Goal: Task Accomplishment & Management: Use online tool/utility

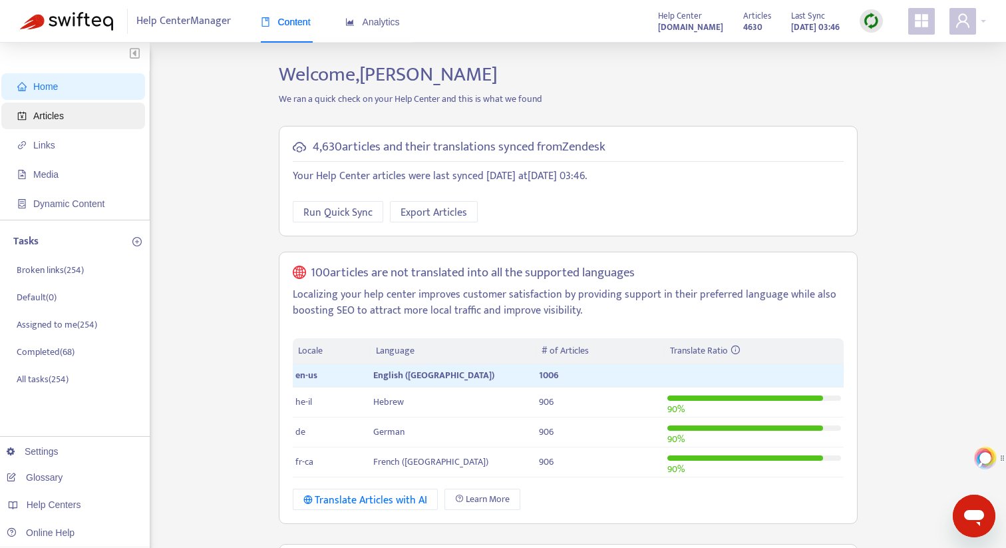
click at [59, 120] on span "Articles" at bounding box center [48, 115] width 31 height 11
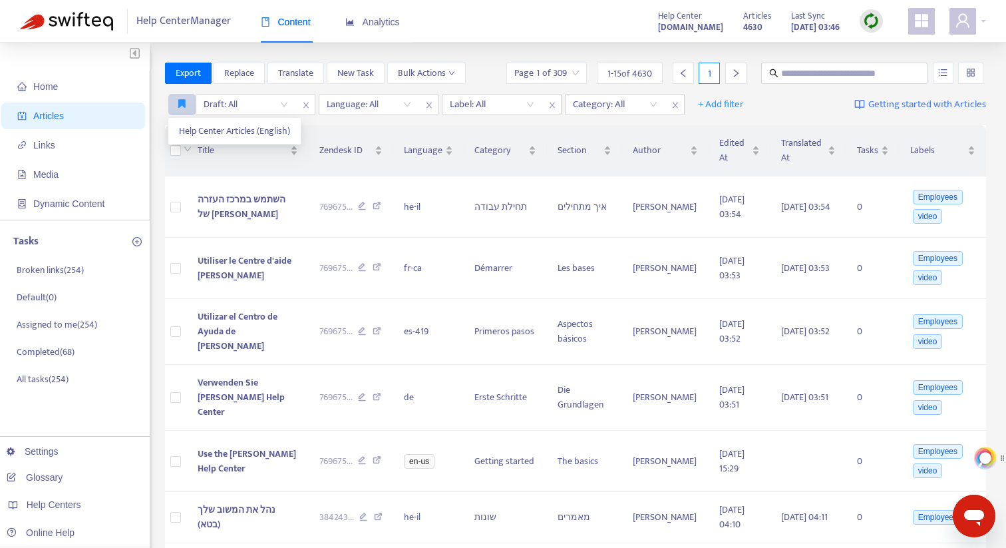
click at [183, 105] on icon "button" at bounding box center [181, 103] width 7 height 10
drag, startPoint x: 633, startPoint y: 71, endPoint x: 655, endPoint y: 71, distance: 22.0
click at [655, 71] on div "1 - 15 of 4630" at bounding box center [630, 73] width 66 height 21
click at [191, 104] on button "button" at bounding box center [181, 104] width 27 height 21
click at [214, 132] on span "Help Center Articles (English)" at bounding box center [234, 131] width 111 height 15
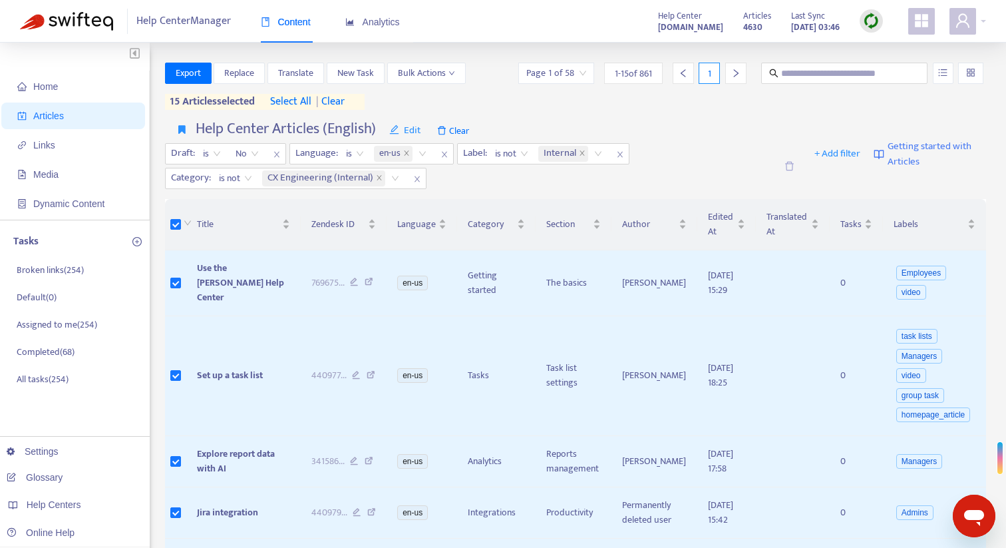
click at [289, 102] on span "select all" at bounding box center [290, 102] width 41 height 16
click at [187, 76] on span "Export" at bounding box center [188, 73] width 25 height 15
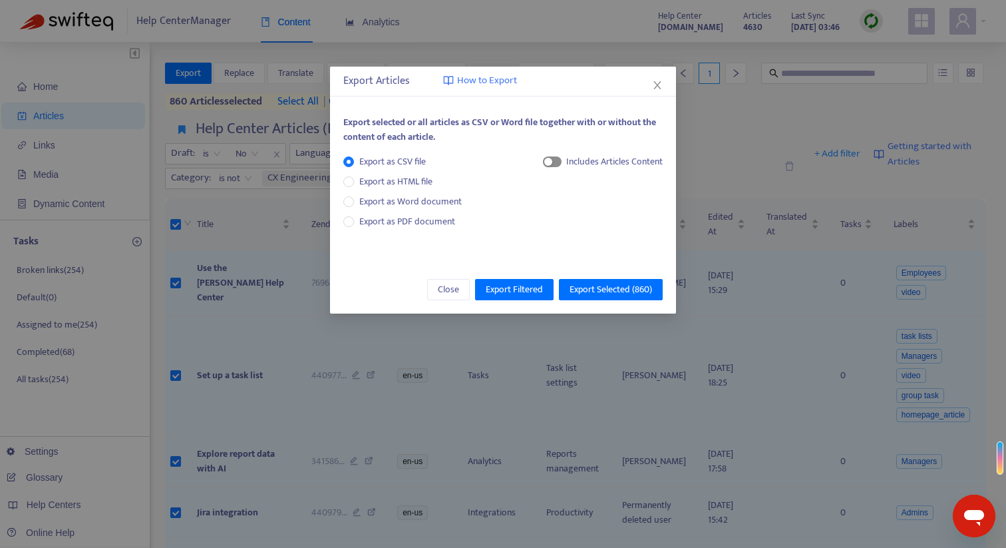
click at [551, 161] on button "button" at bounding box center [552, 161] width 19 height 11
click at [586, 210] on span "HTML Content" at bounding box center [601, 206] width 66 height 15
drag, startPoint x: 659, startPoint y: 86, endPoint x: 924, endPoint y: 64, distance: 265.7
click at [661, 86] on icon "close" at bounding box center [657, 85] width 11 height 11
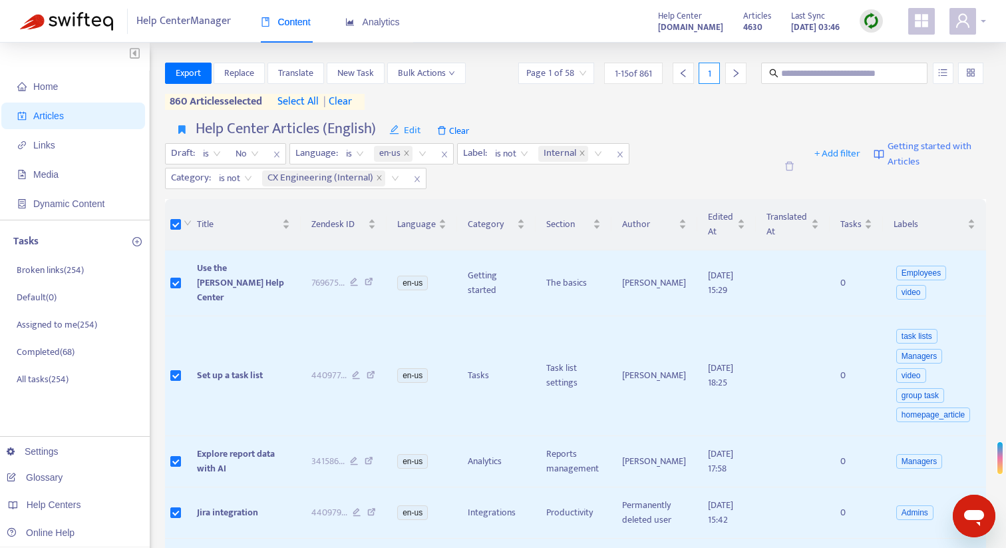
click at [978, 23] on div at bounding box center [967, 21] width 37 height 27
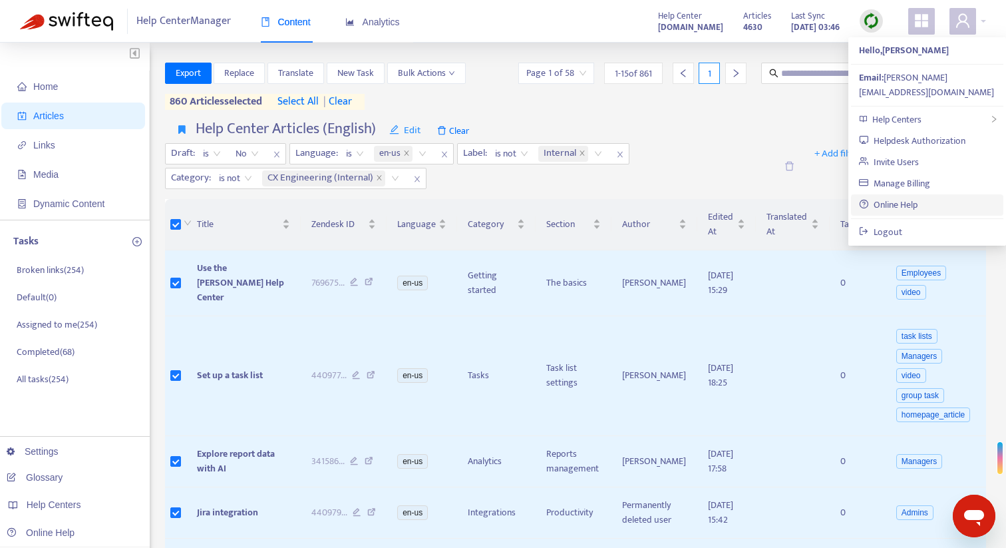
click at [917, 197] on link "Online Help" at bounding box center [888, 204] width 59 height 15
